Goal: Task Accomplishment & Management: Complete application form

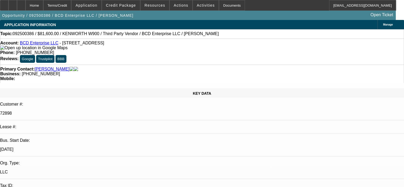
select select "0.15"
select select "2"
select select "0"
select select "0.15"
select select "2"
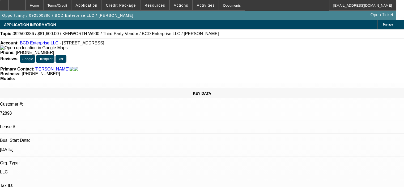
select select "0"
select select "1"
select select "2"
select select "6"
select select "1"
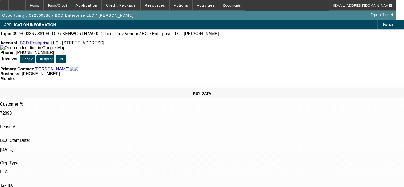
select select "2"
select select "6"
click at [13, 3] on icon at bounding box center [13, 3] width 0 height 0
click at [134, 5] on span "Credit Package" at bounding box center [121, 5] width 30 height 4
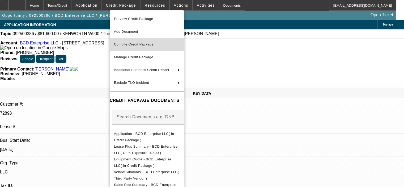
click at [137, 41] on button "Compile Credit Package" at bounding box center [147, 44] width 74 height 13
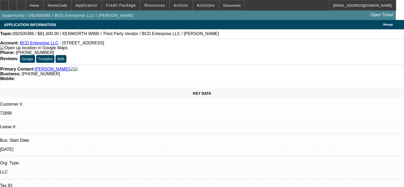
select select "0.15"
select select "2"
select select "0"
select select "6"
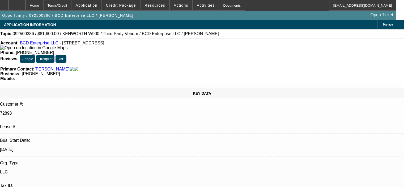
select select "0.15"
select select "2"
select select "0"
select select "6"
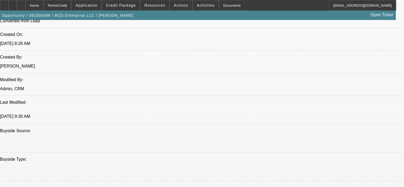
scroll to position [425, 0]
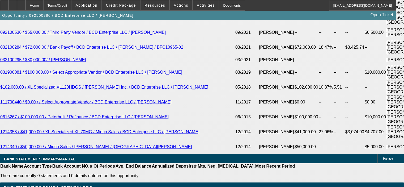
scroll to position [956, 0]
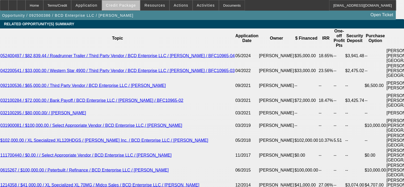
click at [130, 4] on span "Credit Package" at bounding box center [121, 5] width 30 height 4
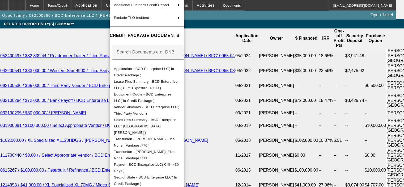
scroll to position [53, 0]
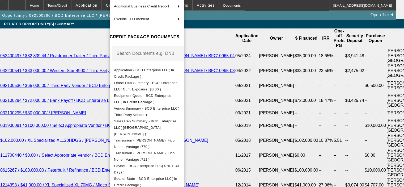
click at [261, 152] on div at bounding box center [202, 93] width 404 height 187
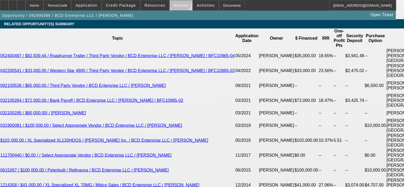
click at [176, 2] on span at bounding box center [181, 5] width 23 height 13
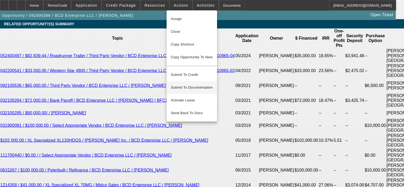
click at [199, 84] on span "Submit To Documentation" at bounding box center [192, 87] width 42 height 6
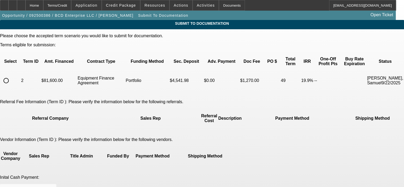
click at [11, 75] on input "radio" at bounding box center [6, 80] width 11 height 11
radio input "true"
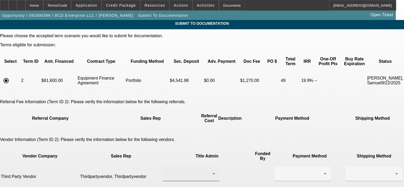
click at [195, 170] on div at bounding box center [189, 173] width 45 height 6
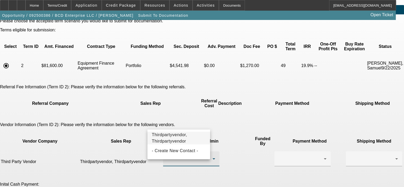
scroll to position [27, 0]
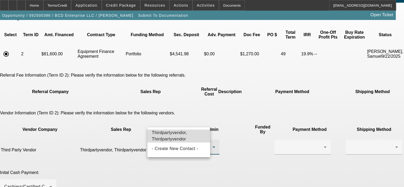
click at [186, 137] on span "Thirdpartyvendor, Thirdpartyvendor" at bounding box center [179, 135] width 54 height 13
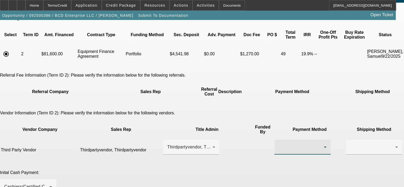
click at [279, 144] on div at bounding box center [301, 147] width 45 height 6
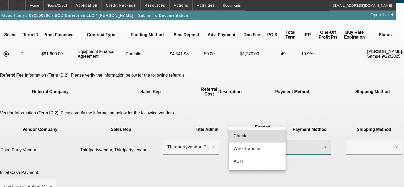
click at [256, 136] on mat-option "Check" at bounding box center [257, 135] width 56 height 13
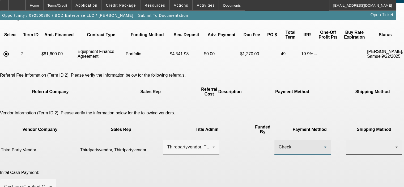
click at [350, 144] on div at bounding box center [372, 147] width 45 height 6
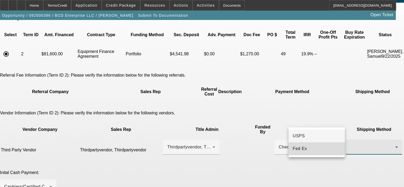
click at [316, 147] on mat-option "Fed Ex" at bounding box center [316, 148] width 56 height 13
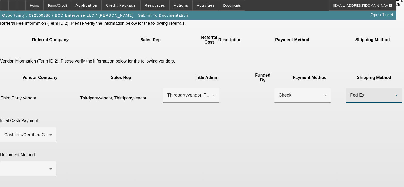
scroll to position [80, 0]
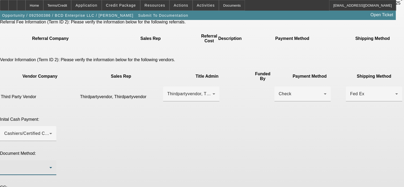
click at [54, 164] on icon at bounding box center [51, 167] width 6 height 6
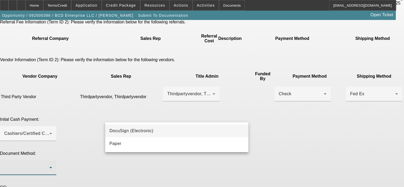
click at [213, 133] on mat-option "DocuSign (Electronic)" at bounding box center [176, 130] width 143 height 13
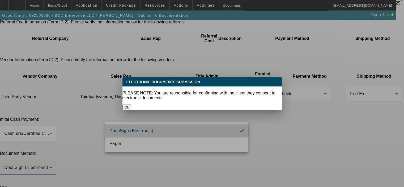
scroll to position [0, 0]
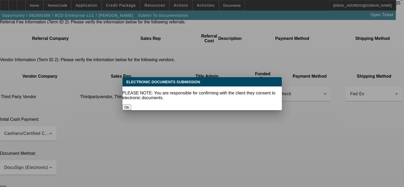
click at [131, 104] on button "Ok" at bounding box center [126, 107] width 9 height 6
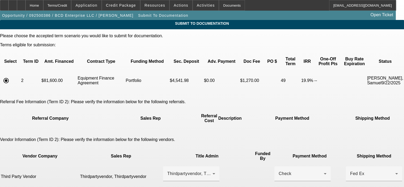
scroll to position [80, 0]
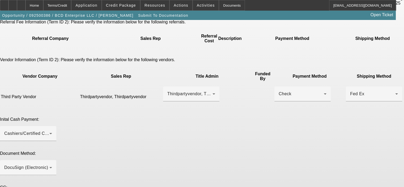
click at [276, 117] on div "Inital Cash Payment: Cashiers/Certified Check" at bounding box center [202, 132] width 404 height 30
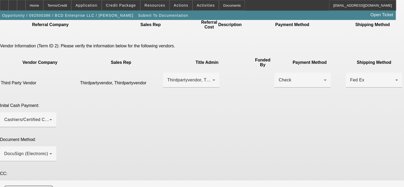
paste textarea "Please order the virtual trailer inspection via [GEOGRAPHIC_DATA]. The customer…"
drag, startPoint x: 172, startPoint y: 153, endPoint x: 183, endPoint y: 140, distance: 16.6
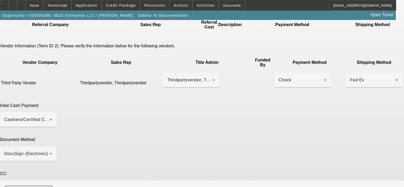
scroll to position [0, 0]
drag, startPoint x: 343, startPoint y: 154, endPoint x: 347, endPoint y: 177, distance: 22.6
drag, startPoint x: 216, startPoint y: 159, endPoint x: 222, endPoint y: 173, distance: 15.2
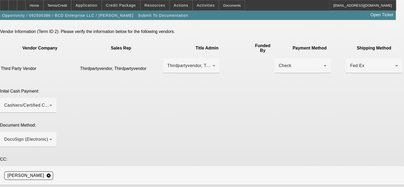
scroll to position [116, 0]
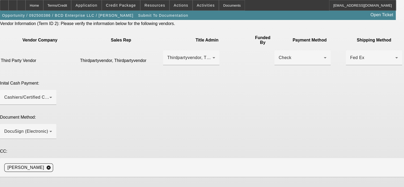
type textarea "Please order the virtual trailer inspection via Aspen with the seller, [PERSON_…"
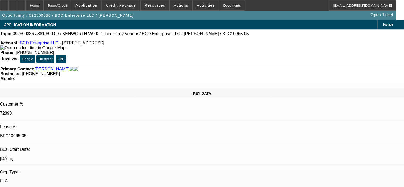
select select "0.15"
select select "2"
select select "0"
select select "6"
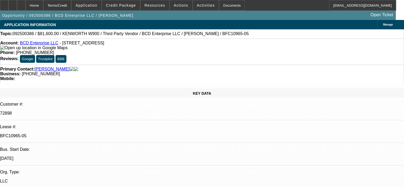
select select "0.15"
select select "2"
select select "0"
select select "6"
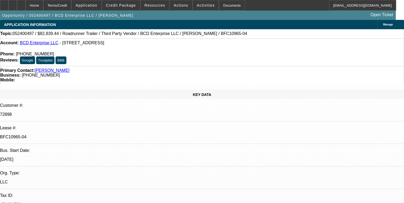
select select "0"
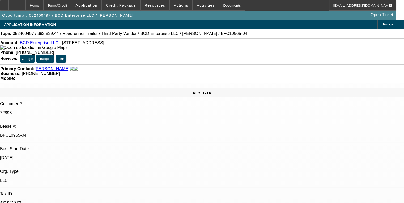
select select "2"
select select "0"
select select "6"
select select "0"
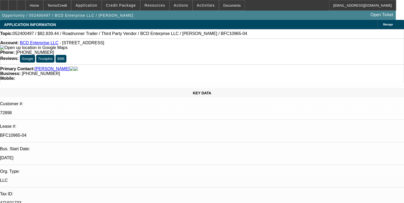
select select "2"
select select "0"
select select "6"
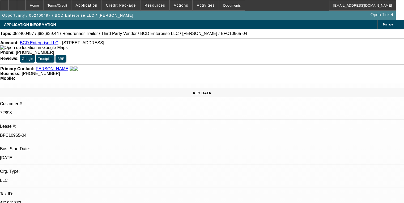
drag, startPoint x: 334, startPoint y: 135, endPoint x: 349, endPoint y: 172, distance: 39.8
copy td "Please order the virtual trailer inspection via [GEOGRAPHIC_DATA]. The customer…"
